Goal: Task Accomplishment & Management: Manage account settings

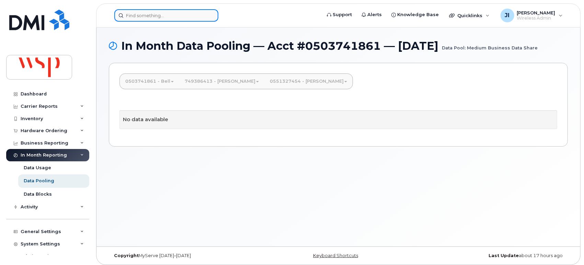
click at [158, 13] on input at bounding box center [166, 15] width 104 height 12
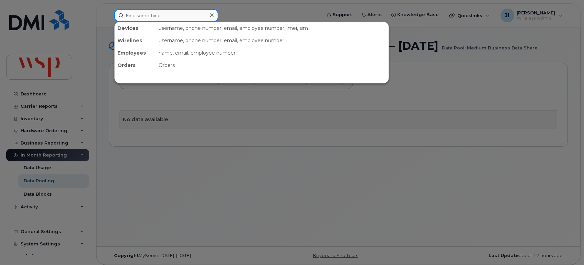
paste input "4389852638"
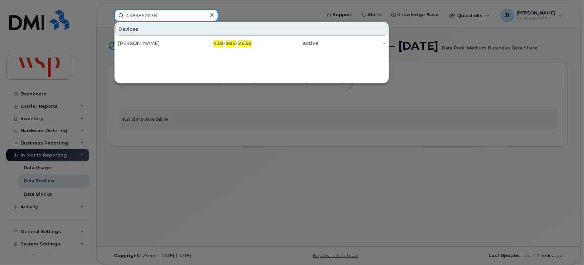
type input "4389852638"
click at [185, 16] on input "4389852638" at bounding box center [166, 15] width 104 height 12
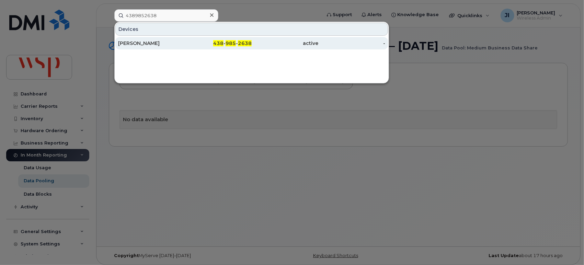
click at [176, 46] on div "[PERSON_NAME]" at bounding box center [151, 43] width 67 height 7
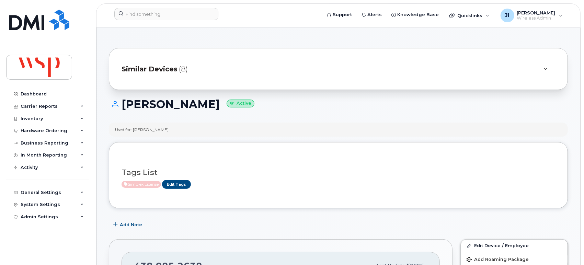
click at [179, 68] on span "(8)" at bounding box center [183, 69] width 9 height 10
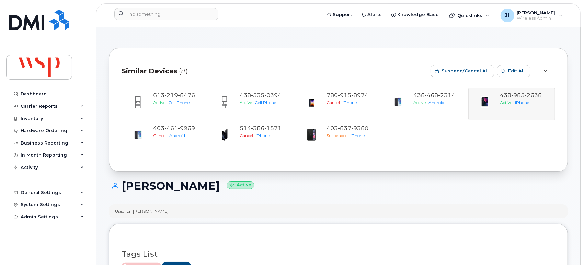
click at [179, 68] on span "(8)" at bounding box center [183, 71] width 9 height 10
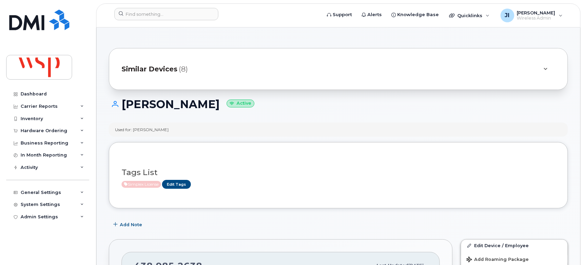
click at [174, 70] on span "Similar Devices" at bounding box center [150, 69] width 56 height 10
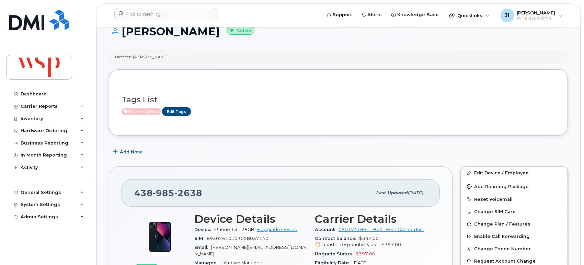
scroll to position [229, 0]
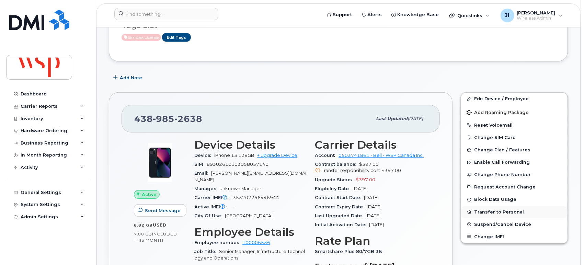
click at [503, 211] on button "Transfer to Personal" at bounding box center [514, 212] width 106 height 12
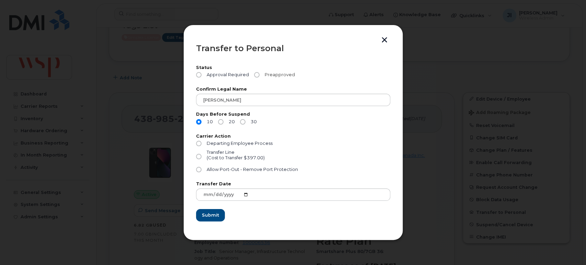
click at [255, 75] on input "Preapproved" at bounding box center [256, 74] width 5 height 5
radio input "true"
click at [240, 122] on input "30" at bounding box center [242, 121] width 5 height 5
radio input "true"
click at [196, 143] on input "Departing Employee Process" at bounding box center [198, 143] width 5 height 5
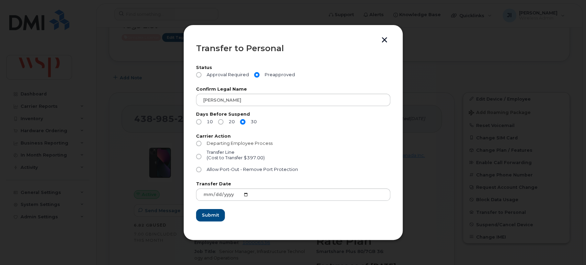
radio input "true"
click at [384, 39] on button "button" at bounding box center [384, 40] width 10 height 7
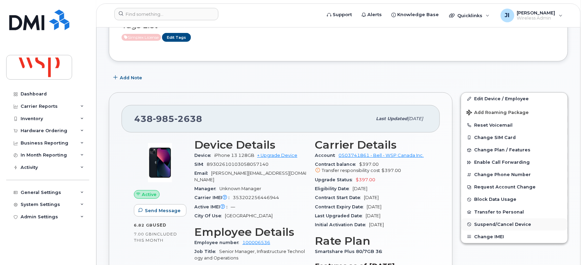
click at [499, 223] on span "Suspend/Cancel Device" at bounding box center [502, 224] width 57 height 5
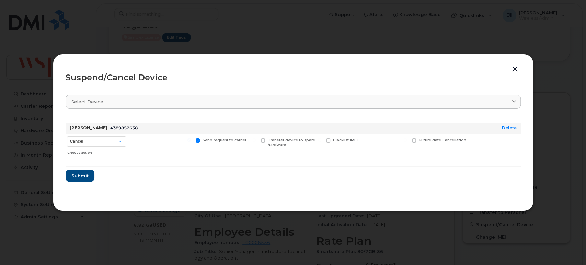
click at [511, 71] on button "button" at bounding box center [515, 69] width 10 height 7
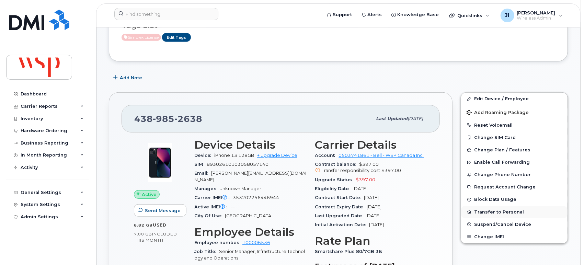
click at [489, 209] on button "Transfer to Personal" at bounding box center [514, 212] width 106 height 12
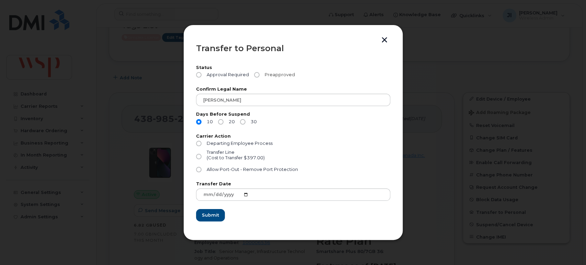
click at [256, 76] on input "Preapproved" at bounding box center [256, 74] width 5 height 5
radio input "true"
click at [243, 118] on div "Days Before Suspend 10 20 30" at bounding box center [293, 119] width 194 height 15
click at [242, 122] on input "30" at bounding box center [242, 121] width 5 height 5
radio input "true"
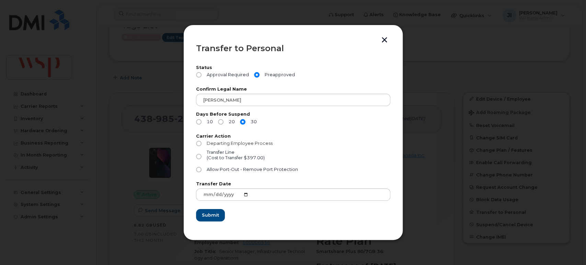
click at [199, 142] on input "Departing Employee Process" at bounding box center [198, 143] width 5 height 5
radio input "true"
click at [216, 215] on span "Submit" at bounding box center [209, 215] width 17 height 7
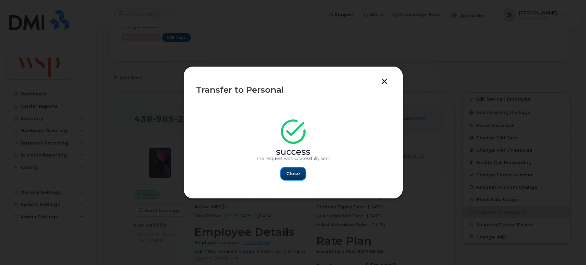
click at [301, 174] on button "Close" at bounding box center [293, 174] width 25 height 12
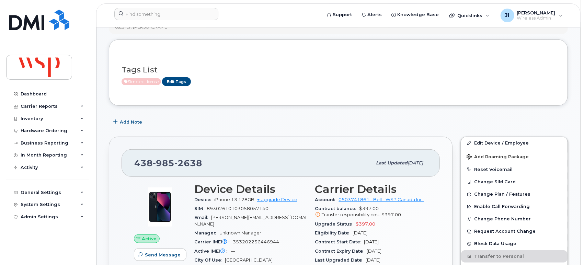
scroll to position [190, 0]
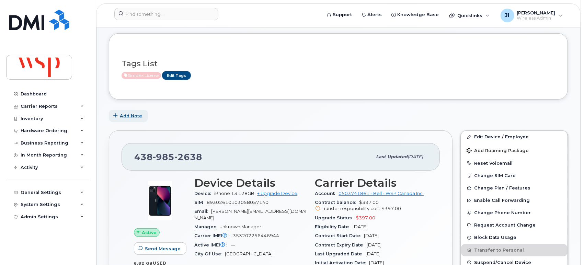
click at [125, 115] on span "Add Note" at bounding box center [131, 116] width 22 height 7
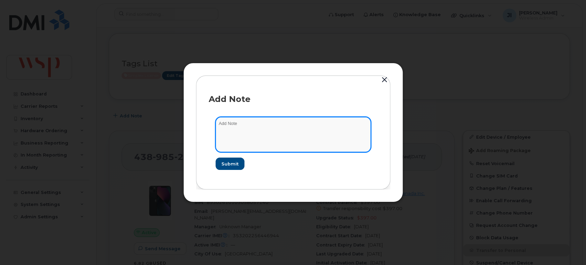
click at [248, 143] on textarea at bounding box center [293, 134] width 155 height 35
type textarea "Departing Emp process requested."
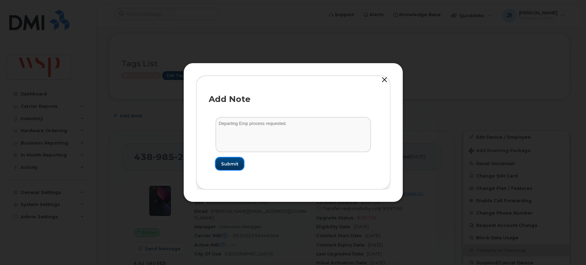
click at [223, 165] on span "Submit" at bounding box center [229, 164] width 17 height 7
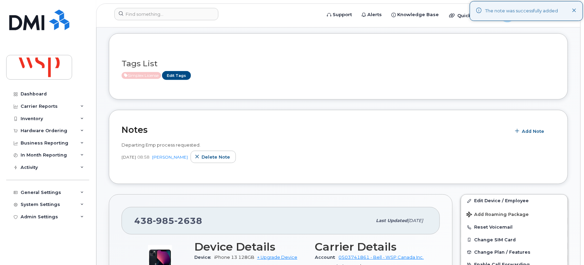
click at [310, 151] on div "[DATE] 08:58 [PERSON_NAME] note" at bounding box center [339, 157] width 434 height 12
